Goal: Transaction & Acquisition: Subscribe to service/newsletter

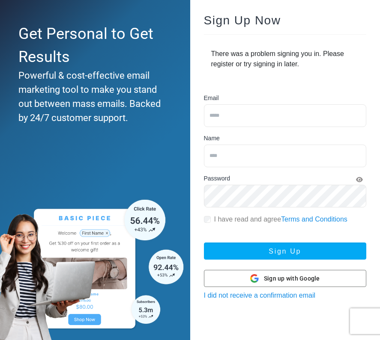
scroll to position [60, 0]
drag, startPoint x: 320, startPoint y: 301, endPoint x: 198, endPoint y: 291, distance: 122.4
click at [198, 291] on div "Sign Up Now There was a problem signing you in. Please register or try signing …" at bounding box center [285, 158] width 190 height 314
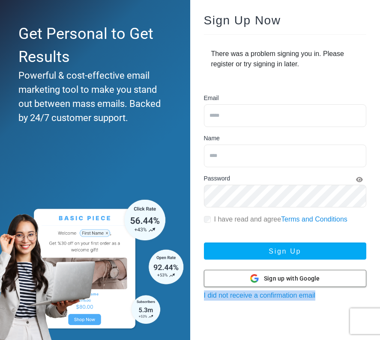
click at [285, 283] on div "Sign up with Google Sign up with Google" at bounding box center [285, 279] width 70 height 16
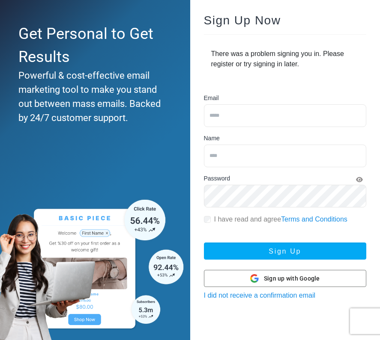
click at [288, 302] on div "Sign Up Now There was a problem signing you in. Please register or try signing …" at bounding box center [285, 158] width 190 height 314
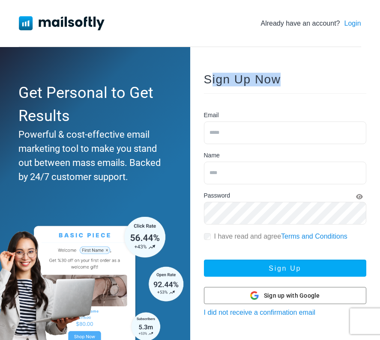
drag, startPoint x: 291, startPoint y: 77, endPoint x: 212, endPoint y: 77, distance: 79.2
click at [212, 77] on div "Sign Up Now Email Name Password I have read and agree Terms and Conditions Sign…" at bounding box center [285, 196] width 190 height 272
click at [351, 21] on link "Login" at bounding box center [352, 23] width 17 height 10
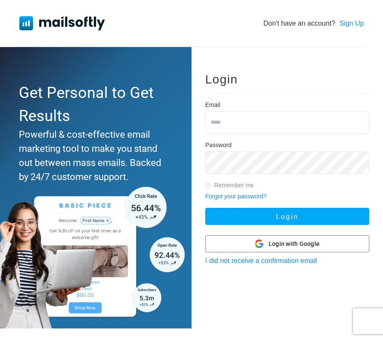
click at [345, 24] on link "Sign Up" at bounding box center [351, 23] width 24 height 10
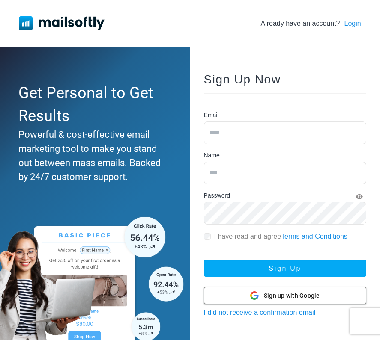
click at [269, 292] on span "Sign up with Google" at bounding box center [292, 296] width 56 height 9
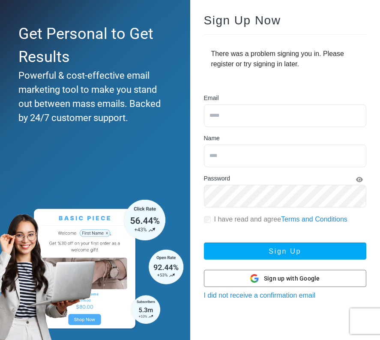
scroll to position [60, 0]
click at [313, 283] on div "Sign up with Google Sign up with Google" at bounding box center [285, 279] width 70 height 16
click at [357, 111] on input "email" at bounding box center [285, 115] width 163 height 23
click at [355, 115] on input "email" at bounding box center [285, 115] width 163 height 23
click at [352, 116] on input "email" at bounding box center [285, 115] width 163 height 23
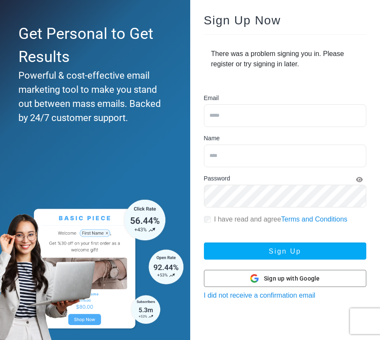
click at [272, 117] on input "email" at bounding box center [285, 115] width 163 height 23
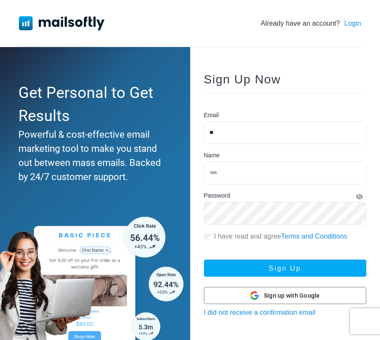
type input "*"
type input "**********"
type input "*****"
click at [273, 193] on div "Password" at bounding box center [285, 196] width 163 height 11
click at [211, 236] on div "I have read and agree Terms and Conditions" at bounding box center [285, 237] width 163 height 10
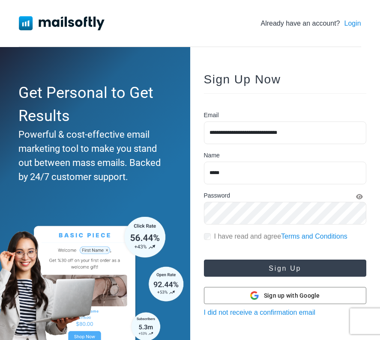
click at [262, 271] on button "Sign Up" at bounding box center [285, 268] width 163 height 17
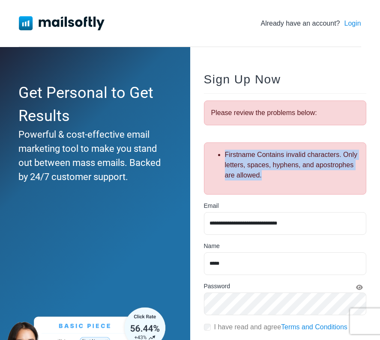
drag, startPoint x: 224, startPoint y: 154, endPoint x: 270, endPoint y: 181, distance: 52.9
click at [270, 181] on ul "Firstname Contains invalid characters. Only letters, spaces, hyphens, and apost…" at bounding box center [285, 165] width 148 height 31
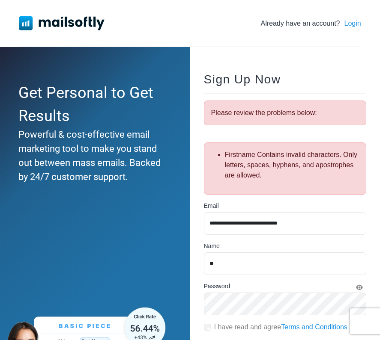
type input "*"
type input "**********"
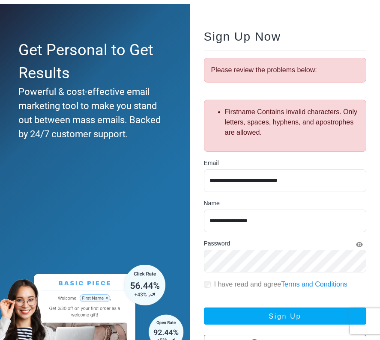
scroll to position [52, 0]
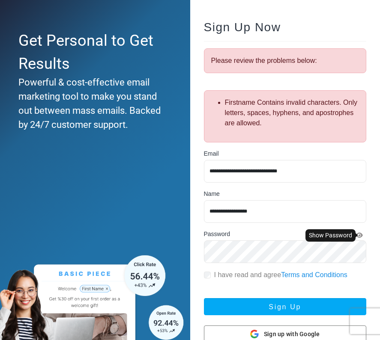
click at [361, 236] on icon "Show Password" at bounding box center [359, 235] width 7 height 6
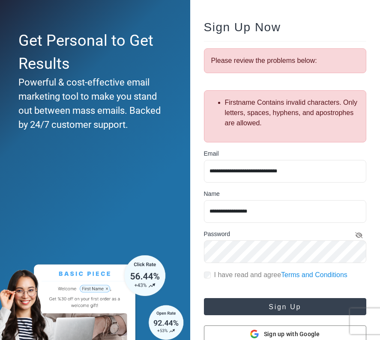
click at [262, 306] on button "Sign Up" at bounding box center [285, 306] width 163 height 17
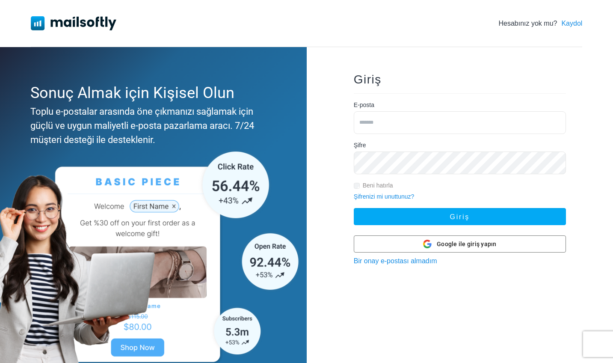
type input "**********"
click at [460, 217] on button "Giriş" at bounding box center [460, 216] width 212 height 17
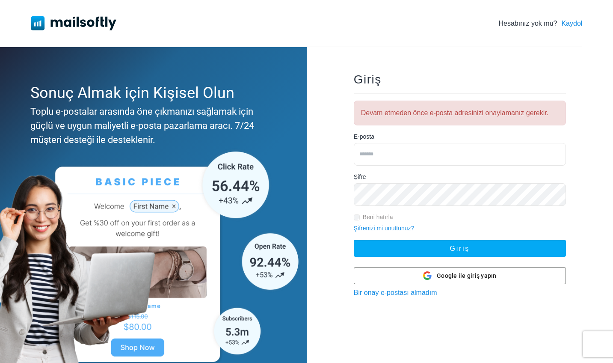
click at [441, 224] on form "E-posta Şifre Beni hatırla Şifrenizi mi unuttunuz? Giriş" at bounding box center [460, 194] width 212 height 125
type input "**********"
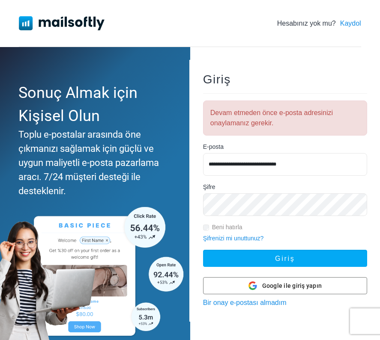
click at [315, 167] on input "**********" at bounding box center [285, 164] width 164 height 23
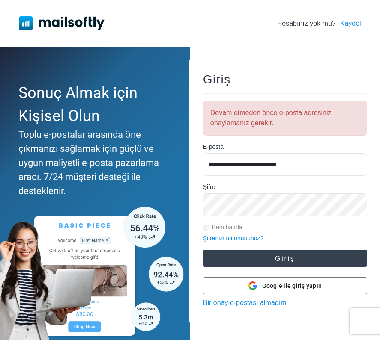
click at [306, 264] on button "Giriş" at bounding box center [285, 258] width 164 height 17
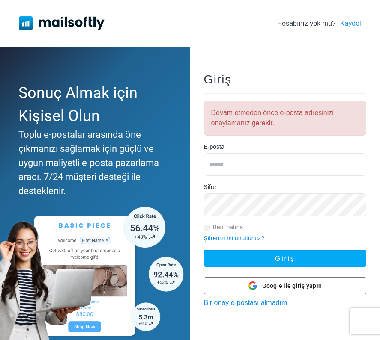
type input "**********"
click at [306, 264] on button "Giriş" at bounding box center [285, 258] width 163 height 17
click at [302, 231] on div "Beni hatırla" at bounding box center [285, 228] width 163 height 10
drag, startPoint x: 289, startPoint y: 305, endPoint x: 205, endPoint y: 302, distance: 84.4
click at [205, 302] on div "Giriş Devam etmeden önce e-posta adresinizi onaylamanız gerekir. E-posta Şifre …" at bounding box center [285, 191] width 190 height 262
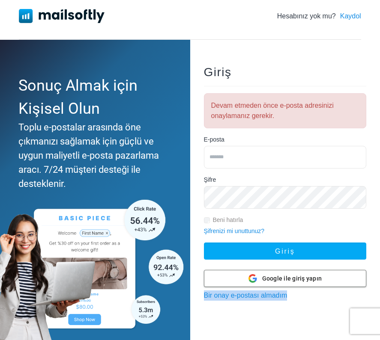
scroll to position [8, 0]
click at [261, 280] on div "Google ile giriş yapın Login with Google" at bounding box center [285, 279] width 74 height 16
click at [264, 280] on span "Google ile giriş yapın" at bounding box center [292, 278] width 60 height 9
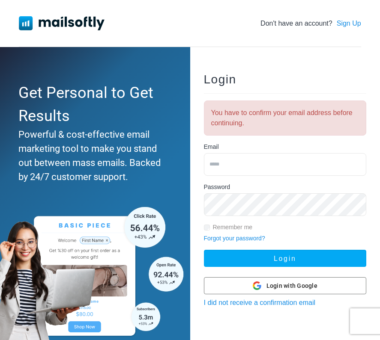
type input "**********"
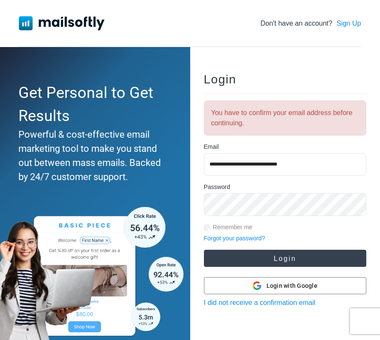
click at [314, 263] on button "Login" at bounding box center [285, 258] width 163 height 17
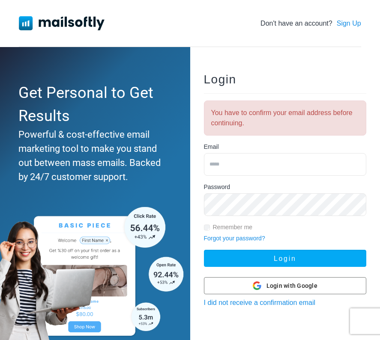
type input "**********"
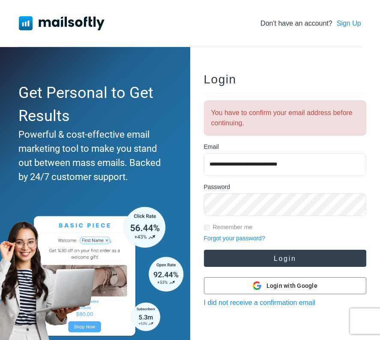
click at [303, 254] on button "Login" at bounding box center [285, 258] width 163 height 17
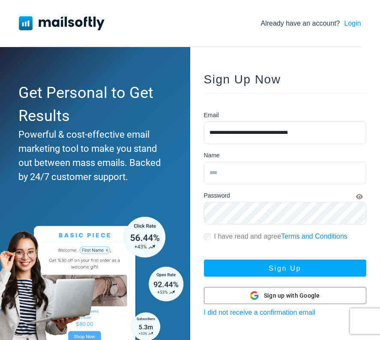
type input "**********"
click at [207, 242] on div "I have read and agree Terms and Conditions" at bounding box center [285, 237] width 163 height 10
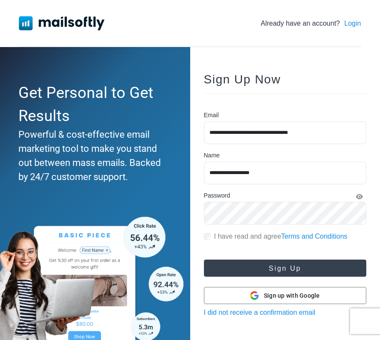
click at [237, 267] on button "Sign Up" at bounding box center [285, 268] width 163 height 17
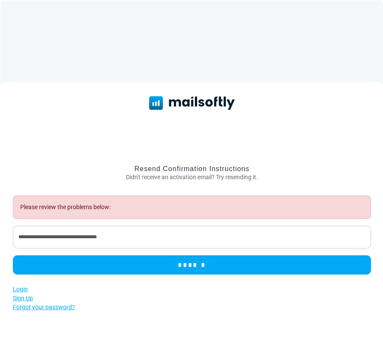
drag, startPoint x: 186, startPoint y: 269, endPoint x: 185, endPoint y: 238, distance: 30.8
click at [185, 238] on form "**********" at bounding box center [192, 235] width 358 height 79
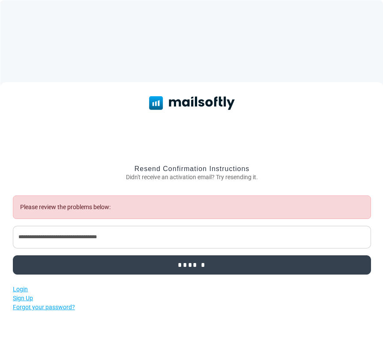
click at [190, 264] on input "******" at bounding box center [192, 265] width 358 height 19
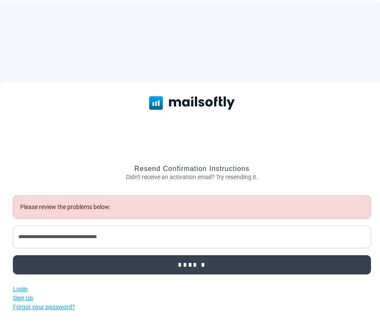
click at [190, 268] on input "******" at bounding box center [192, 265] width 358 height 19
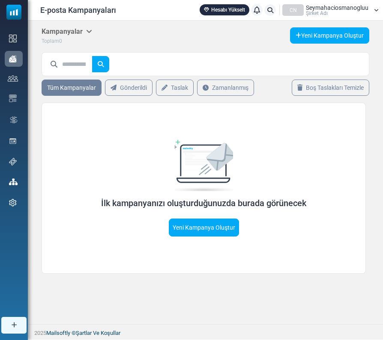
drag, startPoint x: 374, startPoint y: 83, endPoint x: 309, endPoint y: 134, distance: 82.0
click at [309, 134] on div "İlk kampanyanızı oluşturduğunuzda burada görünecek Yeni Kampanya Oluştur" at bounding box center [204, 188] width 324 height 171
click at [133, 249] on div "İlk kampanyanızı oluşturduğunuzda burada görünecek Yeni Kampanya Oluştur" at bounding box center [204, 188] width 324 height 171
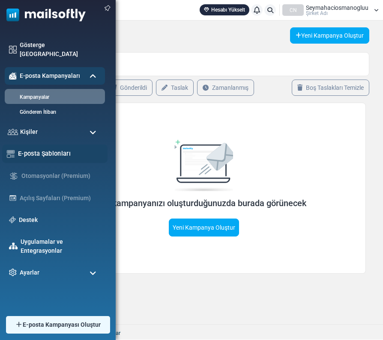
click at [42, 149] on link "E-posta Şablonları" at bounding box center [60, 153] width 85 height 9
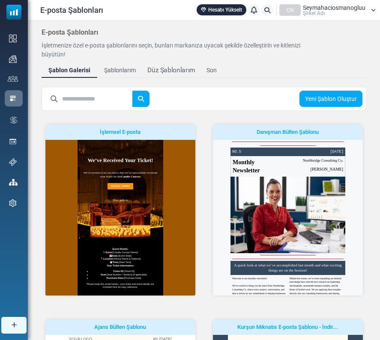
click at [182, 71] on div "Düz Şablonlarım" at bounding box center [171, 70] width 48 height 10
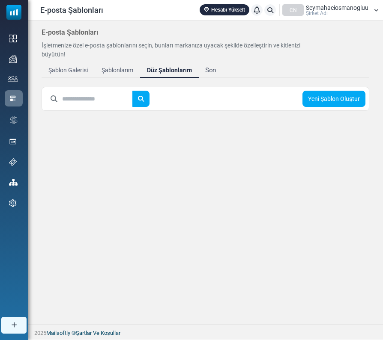
click at [208, 68] on div "Son" at bounding box center [210, 70] width 11 height 10
click at [112, 74] on div "Şablonlarım" at bounding box center [117, 70] width 35 height 10
click at [77, 65] on link "Şablon Galerisi" at bounding box center [68, 69] width 53 height 15
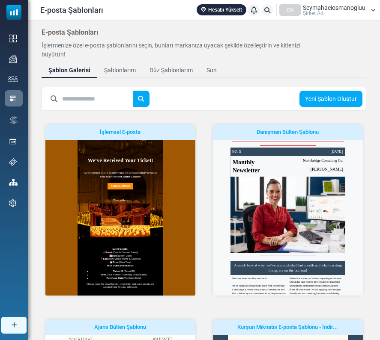
click at [89, 102] on input "text" at bounding box center [97, 99] width 71 height 16
type input "****"
click at [149, 99] on button "submit" at bounding box center [140, 99] width 17 height 16
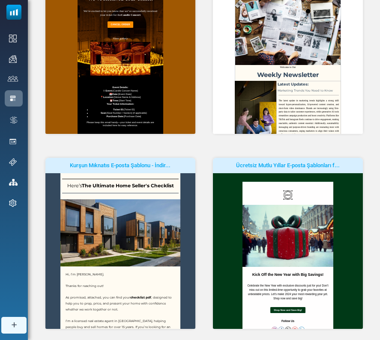
scroll to position [208, 0]
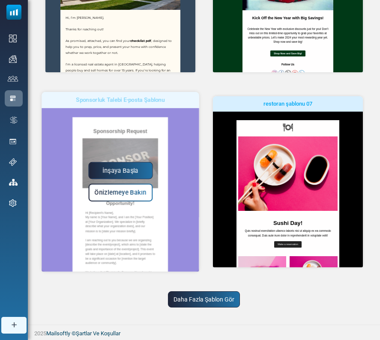
click at [130, 189] on span "Önizlemeye Bakın" at bounding box center [120, 192] width 52 height 7
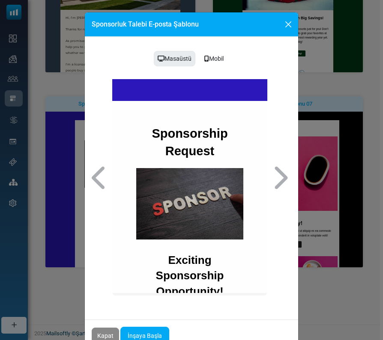
click at [286, 24] on button "Kapat" at bounding box center [288, 24] width 13 height 13
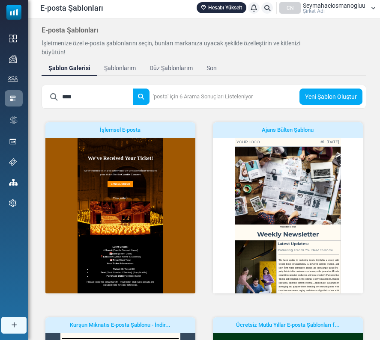
drag, startPoint x: 91, startPoint y: 98, endPoint x: 51, endPoint y: 99, distance: 40.7
click at [50, 99] on div "****" at bounding box center [97, 97] width 104 height 16
click at [83, 103] on input "text" at bounding box center [97, 97] width 71 height 16
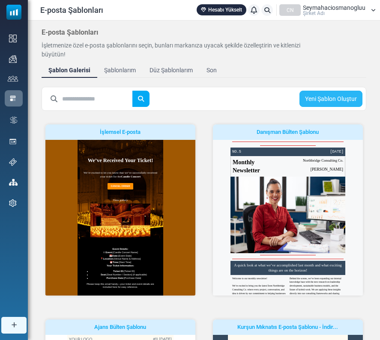
click at [330, 103] on link "Yeni Şablon Oluştur" at bounding box center [330, 99] width 63 height 16
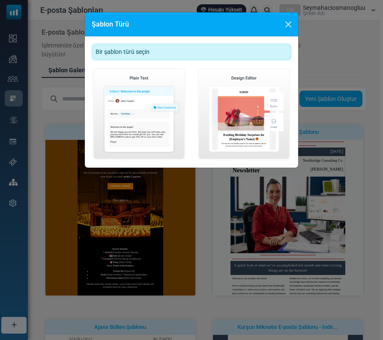
click at [274, 55] on div "Bir şablon türü seçin" at bounding box center [191, 52] width 199 height 17
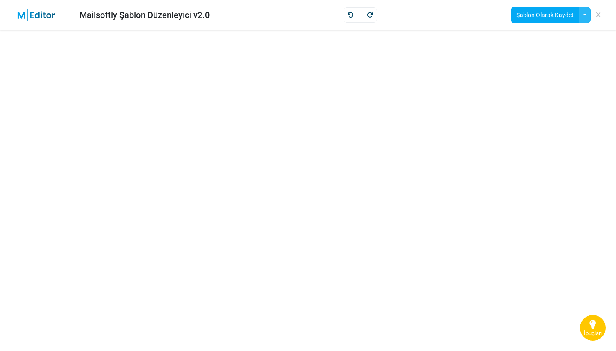
click at [382, 14] on button "button" at bounding box center [585, 15] width 12 height 16
click at [382, 36] on link "Şablon Ekle" at bounding box center [550, 37] width 73 height 15
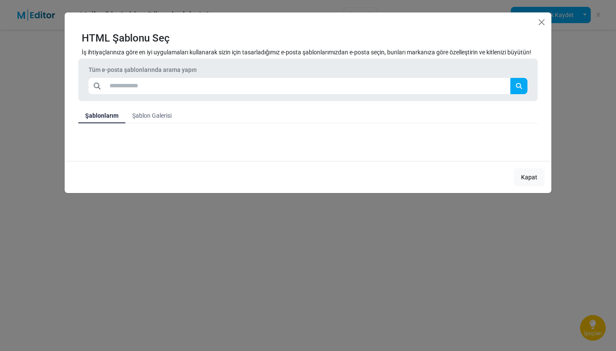
click at [162, 114] on link "Şablon Galerisi" at bounding box center [151, 115] width 53 height 15
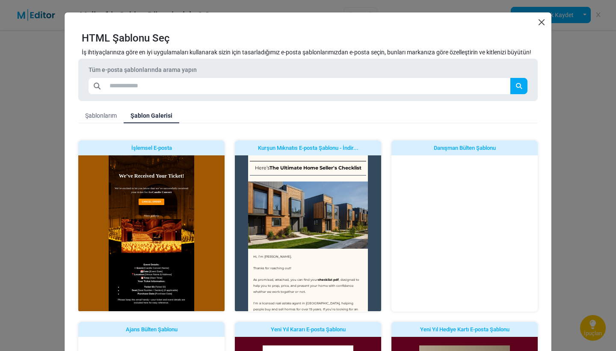
click at [382, 22] on button "Kapat" at bounding box center [542, 22] width 13 height 13
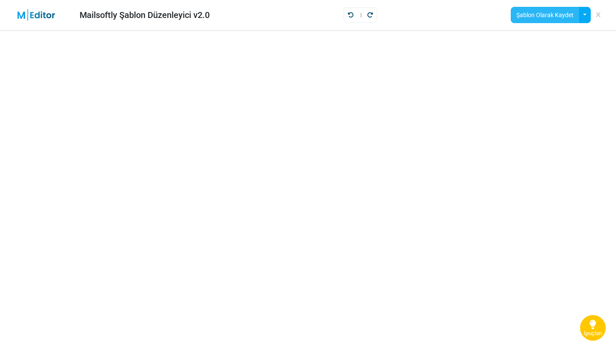
click at [382, 15] on button "Şablon Olarak Kaydet" at bounding box center [545, 15] width 68 height 16
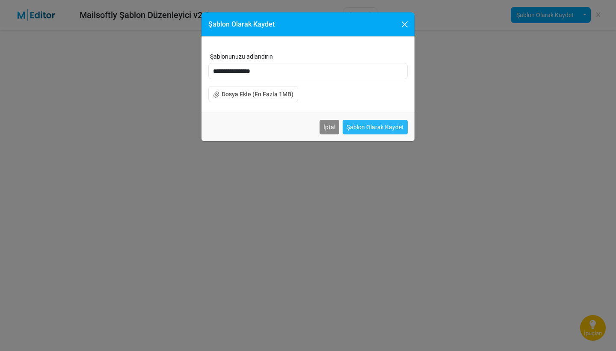
click at [382, 124] on button "Şablon Olarak Kaydet" at bounding box center [375, 127] width 65 height 15
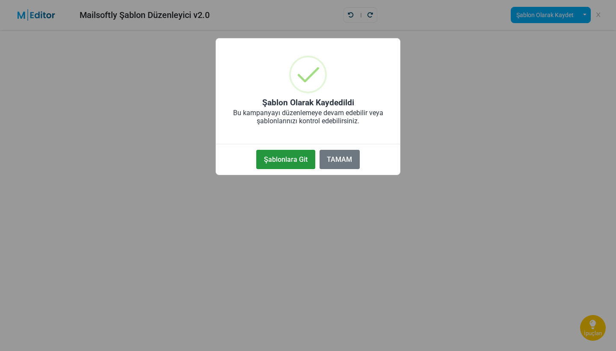
click at [0, 0] on button "Şablonlara Git" at bounding box center [0, 0] width 0 height 0
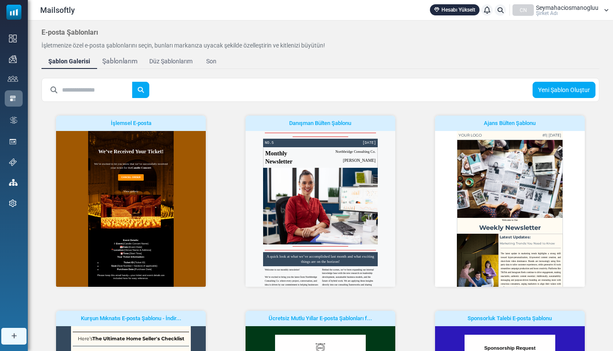
click at [116, 63] on div "Şablonlarım" at bounding box center [119, 62] width 35 height 10
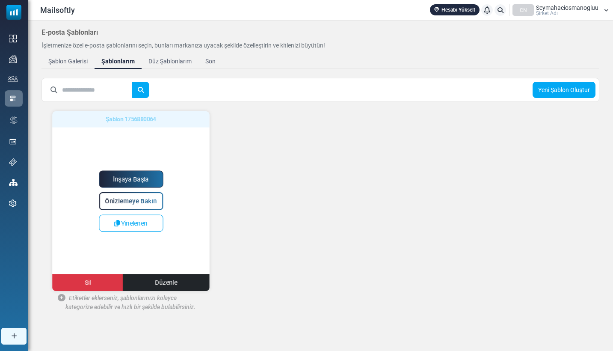
click at [163, 149] on div "İnşaya Başla Önizlemeye Bakın Yinelenen Sil Düzenle" at bounding box center [132, 201] width 158 height 180
click at [151, 180] on link "İnşaya Başla" at bounding box center [131, 179] width 64 height 17
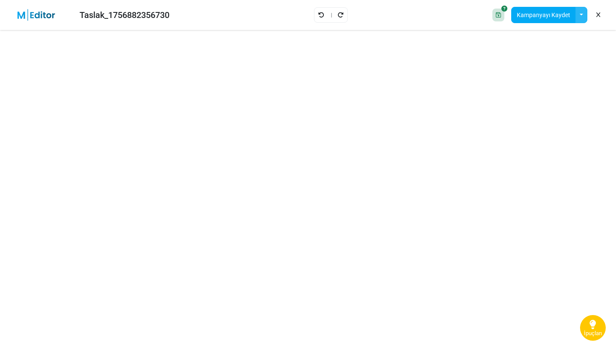
click at [582, 15] on button "button" at bounding box center [582, 15] width 12 height 16
click at [554, 13] on button "Kampanyayı Kaydet" at bounding box center [544, 15] width 65 height 16
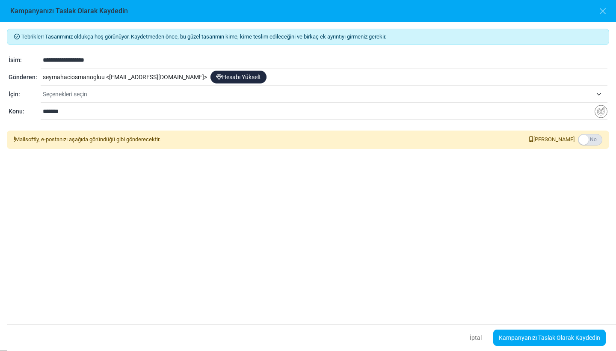
click at [606, 21] on div "Kampanyanızı Taslak Olarak Kaydedin" at bounding box center [308, 11] width 616 height 22
click at [601, 7] on button "button" at bounding box center [603, 11] width 13 height 13
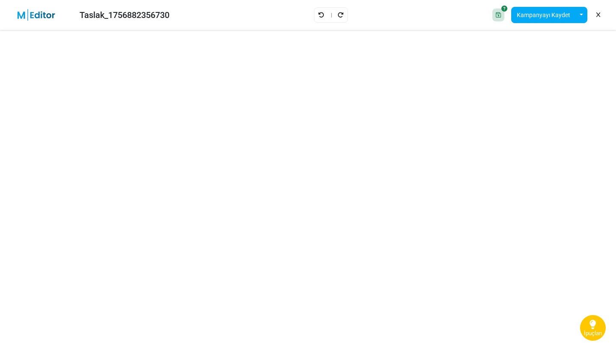
click at [501, 14] on icon at bounding box center [498, 15] width 5 height 6
click at [541, 12] on button "Kampanyayı Kaydet" at bounding box center [544, 15] width 65 height 16
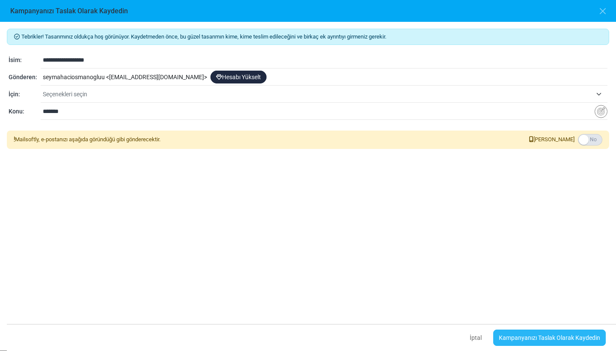
click at [533, 341] on link "Kampanyanızı Taslak Olarak Kaydedin" at bounding box center [550, 338] width 113 height 16
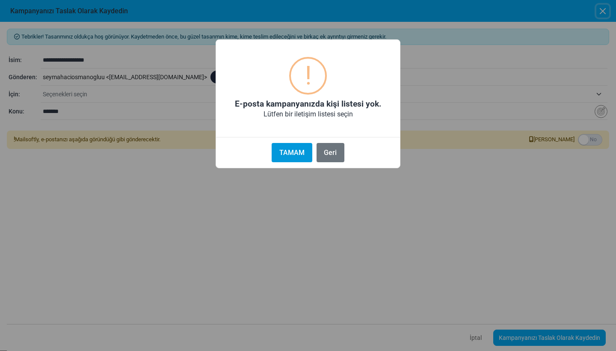
click at [309, 158] on button "TAMAM" at bounding box center [292, 152] width 40 height 19
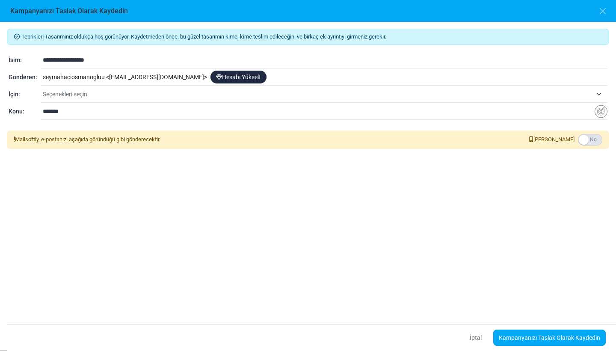
click at [596, 10] on div "Kampanyanızı Taslak Olarak Kaydedin" at bounding box center [308, 11] width 616 height 22
click at [606, 10] on button "button" at bounding box center [603, 11] width 13 height 13
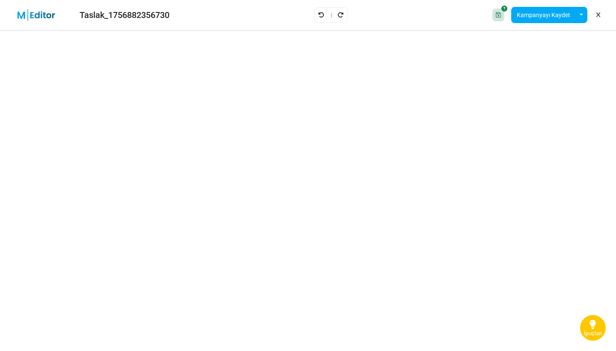
click at [501, 12] on icon at bounding box center [498, 15] width 5 height 6
click at [508, 9] on icon at bounding box center [505, 9] width 6 height 6
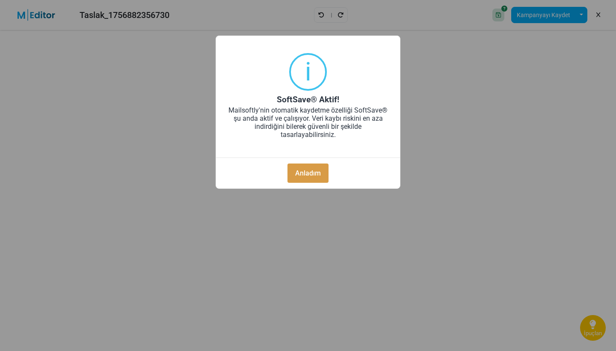
click at [309, 164] on button "Anladım" at bounding box center [308, 173] width 41 height 19
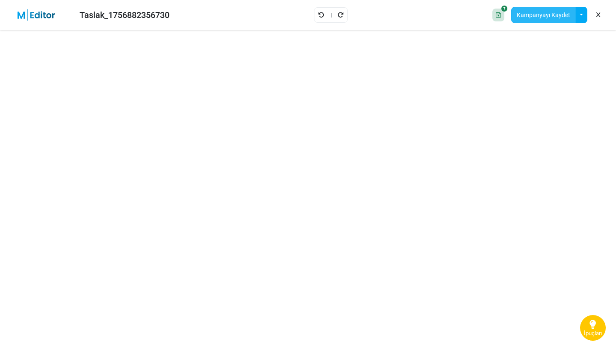
click at [565, 11] on button "Kampanyayı Kaydet" at bounding box center [544, 15] width 65 height 16
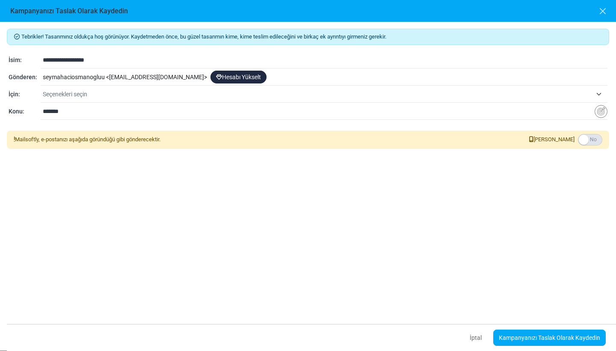
click at [604, 10] on button "button" at bounding box center [603, 11] width 13 height 13
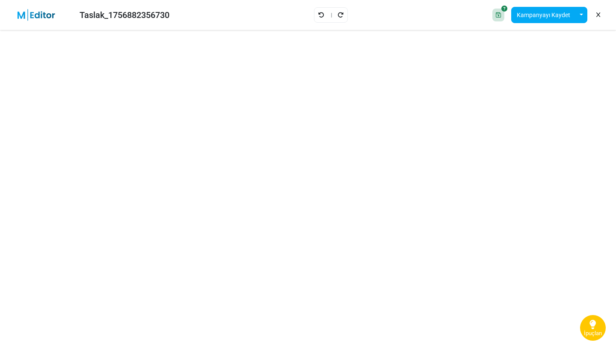
click at [119, 23] on div "Taslak_1756882356730" at bounding box center [92, 15] width 170 height 20
click at [38, 22] on div "Taslak_1756882356730" at bounding box center [92, 15] width 170 height 20
click at [338, 12] on icon "Tekrarla" at bounding box center [341, 15] width 6 height 6
click at [320, 14] on icon "Al" at bounding box center [321, 15] width 6 height 6
click at [531, 18] on button "Kampanyayı Kaydet" at bounding box center [544, 15] width 65 height 16
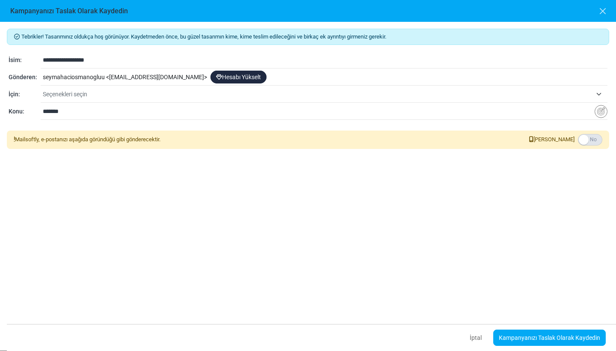
click at [605, 17] on button "button" at bounding box center [603, 11] width 13 height 13
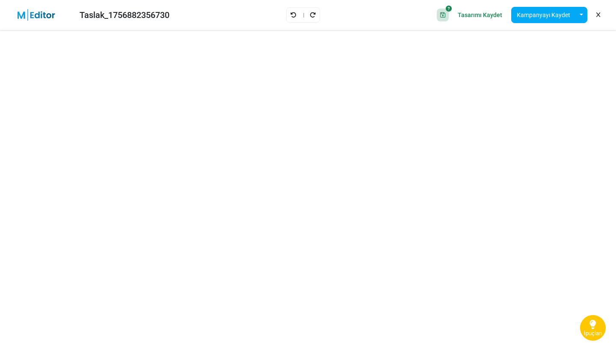
click at [43, 22] on div "Taslak_1756882356730" at bounding box center [92, 15] width 170 height 20
click at [44, 15] on img at bounding box center [42, 15] width 56 height 12
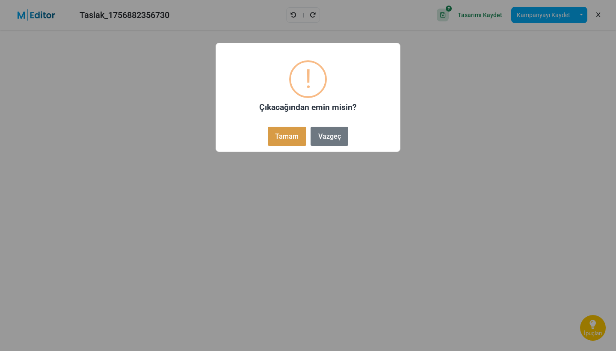
click at [285, 136] on button "Tamam" at bounding box center [287, 136] width 39 height 19
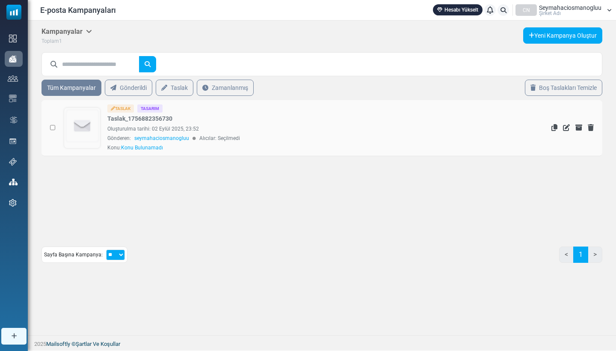
click at [322, 140] on div "Gönderen: seymahaciosmanogluu Alıcılar: Seçilmedi" at bounding box center [291, 138] width 368 height 8
click at [164, 89] on link "Taslak" at bounding box center [174, 87] width 39 height 17
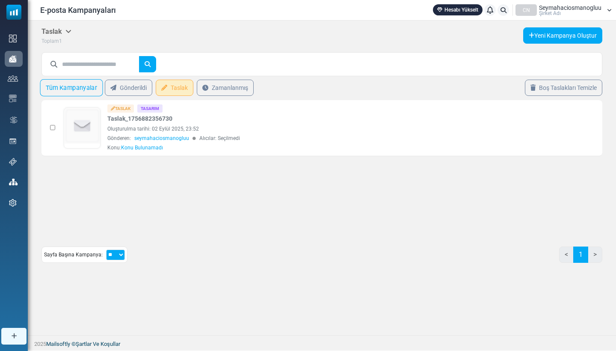
click at [81, 89] on link "Tüm Kampanyalar" at bounding box center [71, 87] width 63 height 17
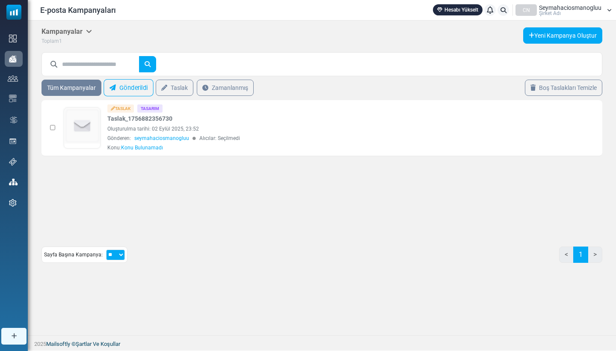
click at [132, 92] on link "Gönderildi" at bounding box center [129, 87] width 50 height 17
click at [132, 92] on link "Gönderildi" at bounding box center [129, 88] width 48 height 16
click at [175, 85] on link "Taslak" at bounding box center [174, 87] width 39 height 17
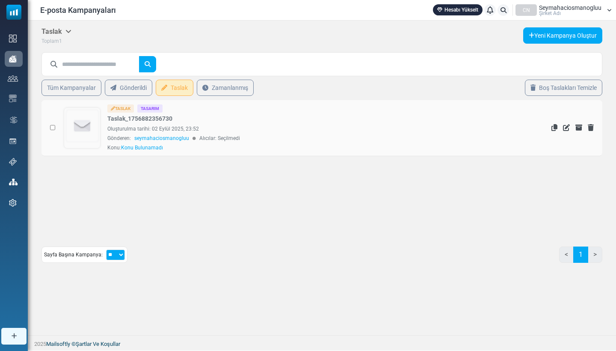
click at [59, 130] on tr "TASLAK TASARIM Taslak_1756882356730 Oluşturulma tarihi: 02 Eylül 2025, 23:52 Gö…" at bounding box center [322, 128] width 561 height 56
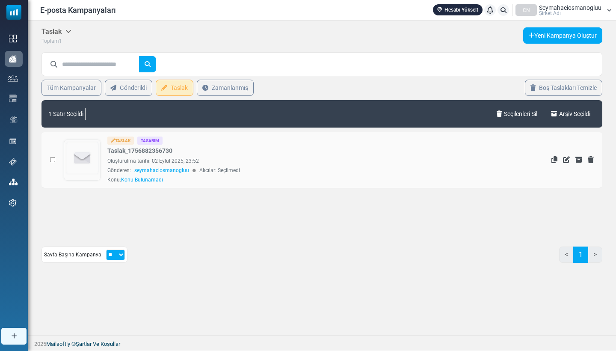
click at [259, 152] on div "TASLAK TASARIM Taslak_1756882356730 Oluşturulma tarihi: 02 Eylül 2025, 23:52 Gö…" at bounding box center [291, 160] width 368 height 47
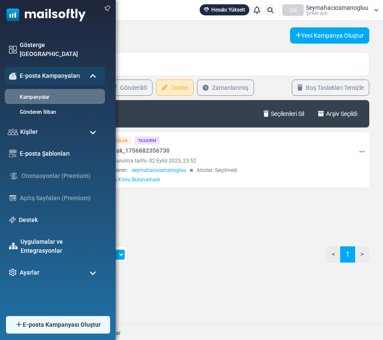
click at [19, 8] on img at bounding box center [43, 13] width 86 height 26
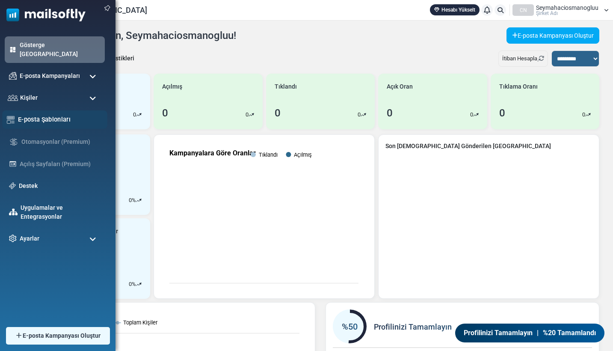
click at [46, 115] on link "E-posta Şablonları" at bounding box center [60, 119] width 85 height 9
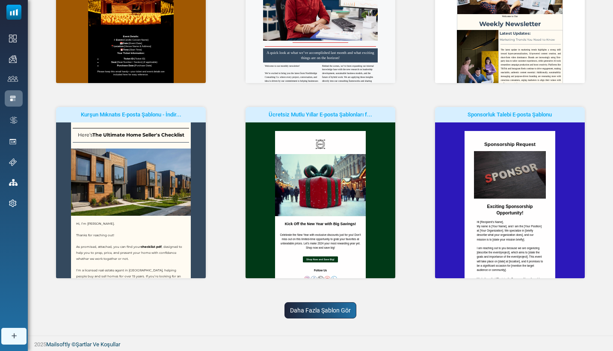
scroll to position [348, 0]
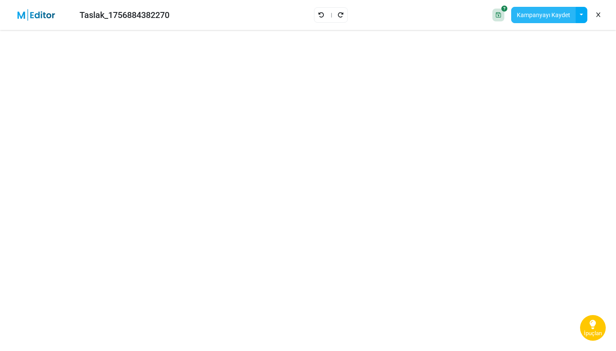
click at [575, 15] on button "Kampanyayı Kaydet" at bounding box center [544, 15] width 65 height 16
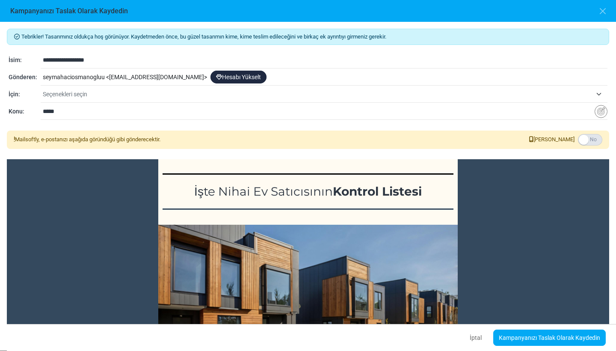
click at [267, 71] on link "Hesabı Yükselt" at bounding box center [239, 77] width 56 height 13
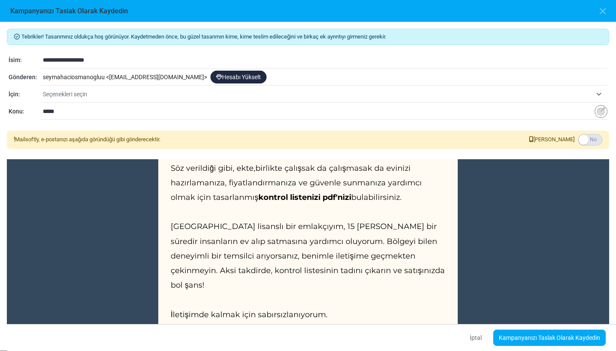
scroll to position [302, 0]
click at [484, 337] on button "İptal" at bounding box center [476, 338] width 27 height 18
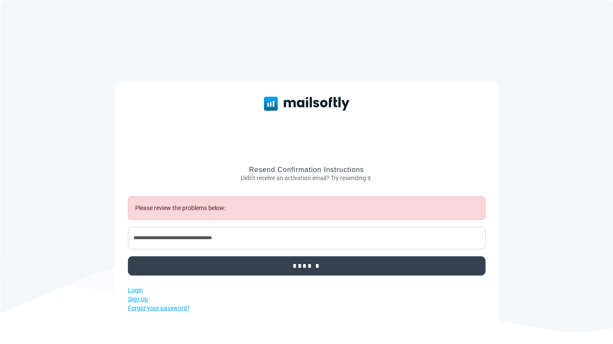
click at [274, 263] on input "******" at bounding box center [307, 265] width 358 height 19
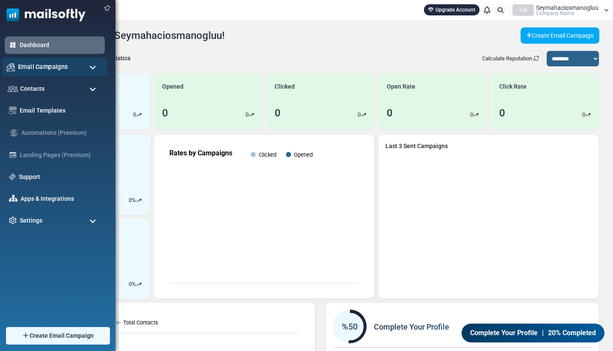
click at [37, 69] on span "Email Campaigns" at bounding box center [43, 66] width 50 height 9
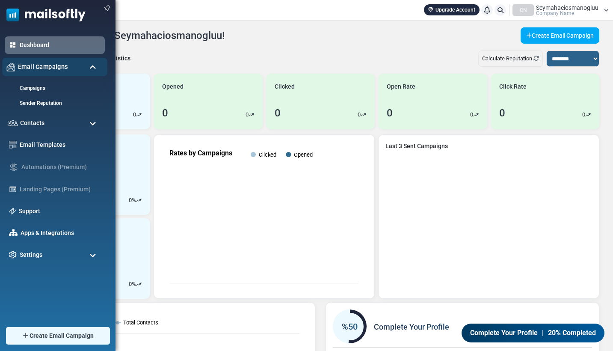
click at [37, 69] on span "Email Campaigns" at bounding box center [43, 66] width 50 height 9
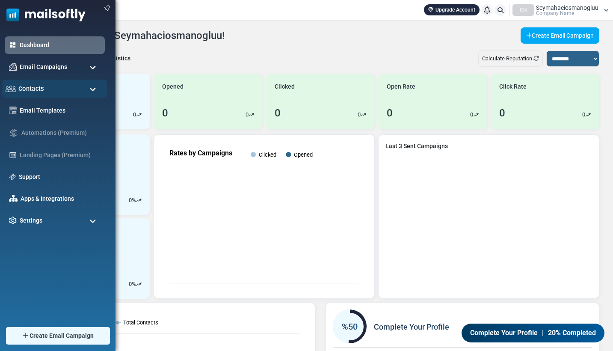
click at [42, 91] on div "Contacts" at bounding box center [54, 89] width 105 height 18
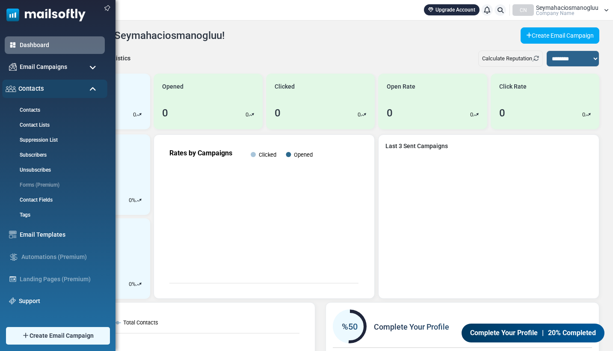
click at [42, 91] on div "Contacts" at bounding box center [54, 89] width 105 height 18
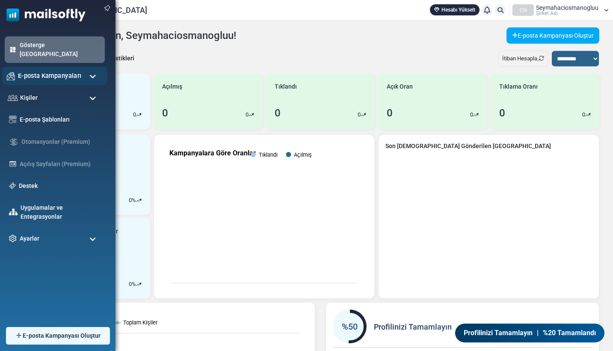
click at [58, 71] on span "E-posta Kampanyaları" at bounding box center [49, 75] width 63 height 9
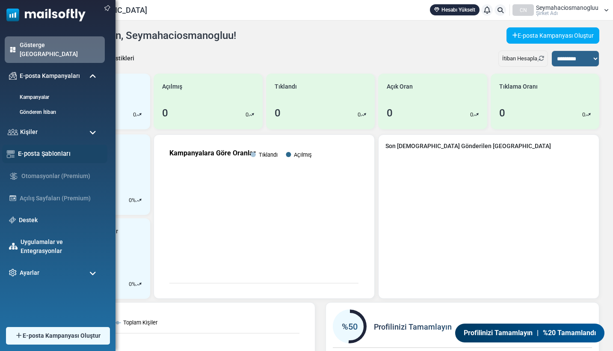
click at [53, 149] on link "E-posta Şablonları" at bounding box center [60, 153] width 85 height 9
